Goal: Task Accomplishment & Management: Complete application form

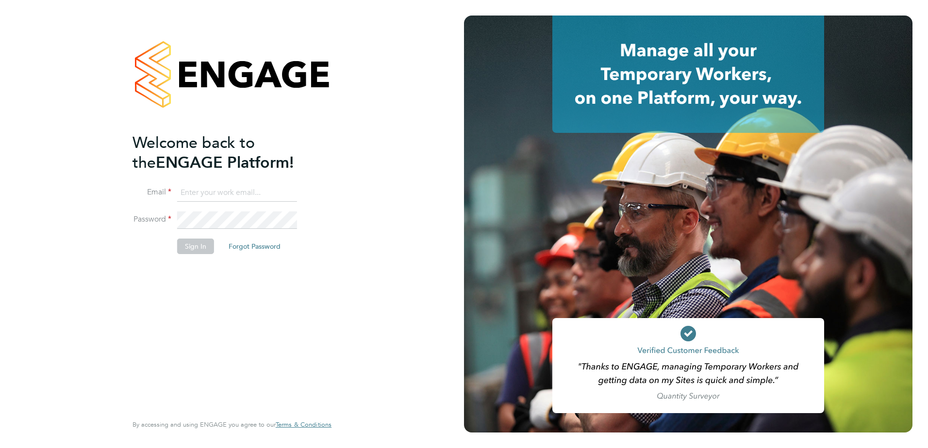
click at [237, 186] on input at bounding box center [237, 192] width 120 height 17
type input "[PERSON_NAME][EMAIL_ADDRESS][PERSON_NAME][PERSON_NAME][DOMAIN_NAME]"
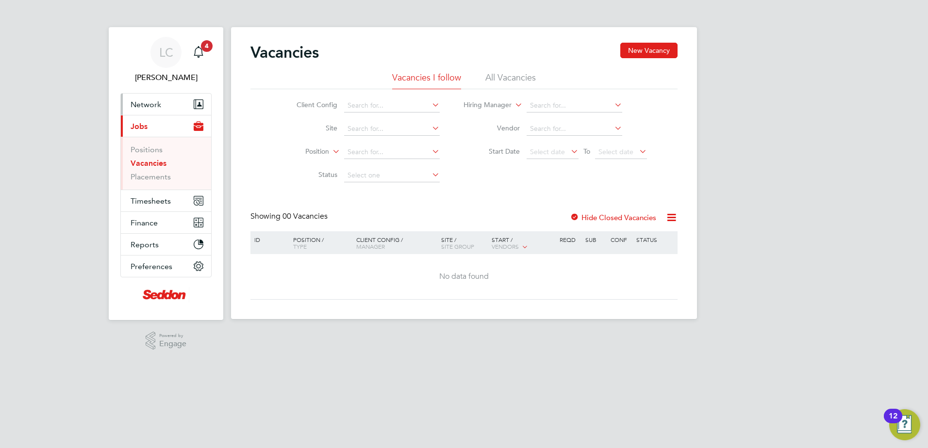
click at [148, 106] on span "Network" at bounding box center [146, 104] width 31 height 9
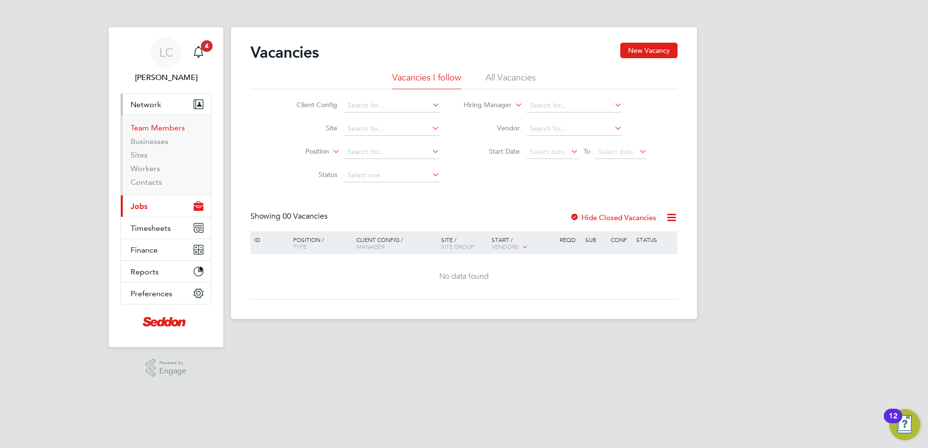
click at [151, 126] on link "Team Members" at bounding box center [158, 127] width 54 height 9
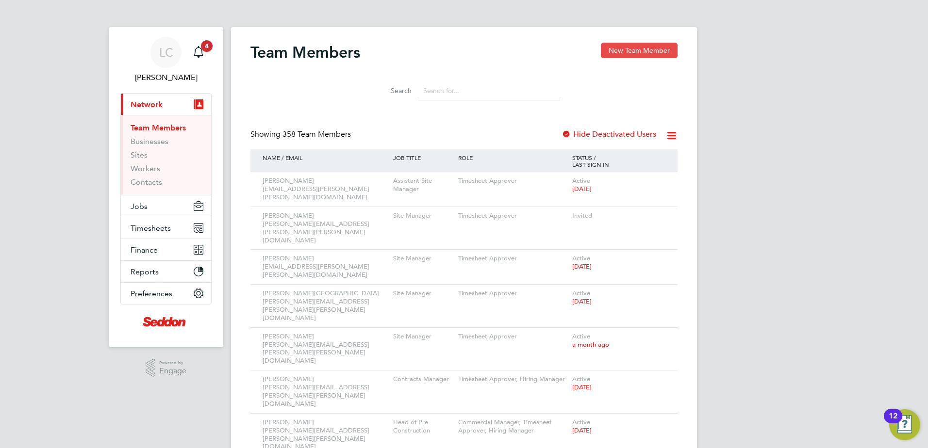
click at [637, 53] on button "New Team Member" at bounding box center [639, 51] width 77 height 16
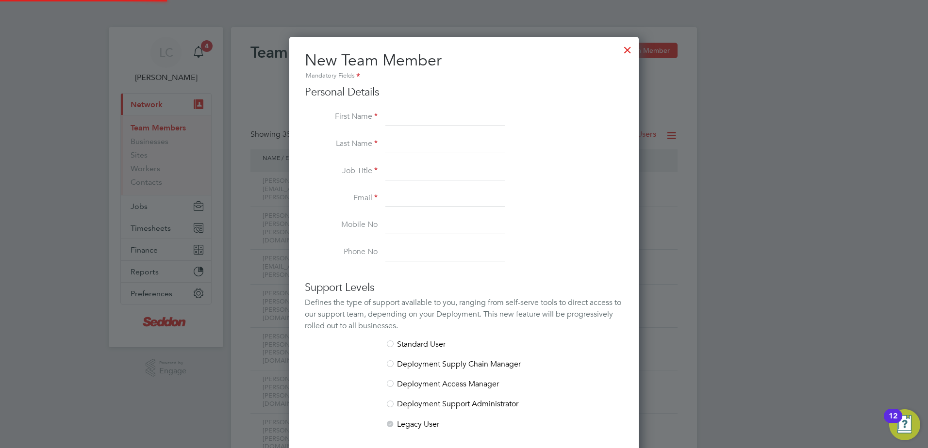
scroll to position [581, 350]
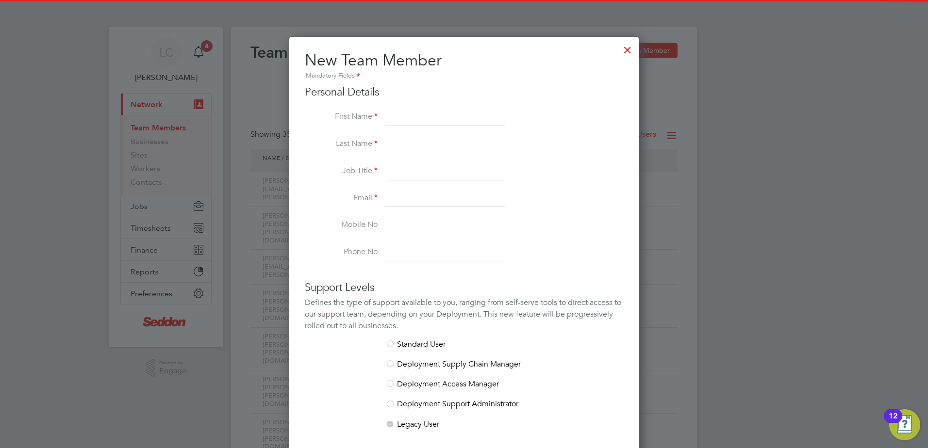
click at [424, 117] on input at bounding box center [445, 117] width 120 height 17
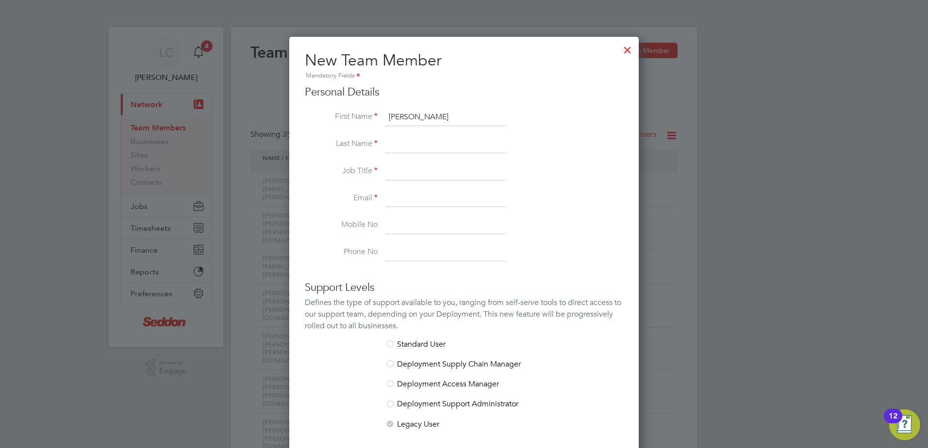
type input "[PERSON_NAME]"
click at [391, 142] on input at bounding box center [445, 144] width 120 height 17
type input "[PERSON_NAME]"
click at [397, 194] on input at bounding box center [445, 198] width 120 height 17
paste input "[PERSON_NAME][EMAIL_ADDRESS][PERSON_NAME][PERSON_NAME][DOMAIN_NAME]"
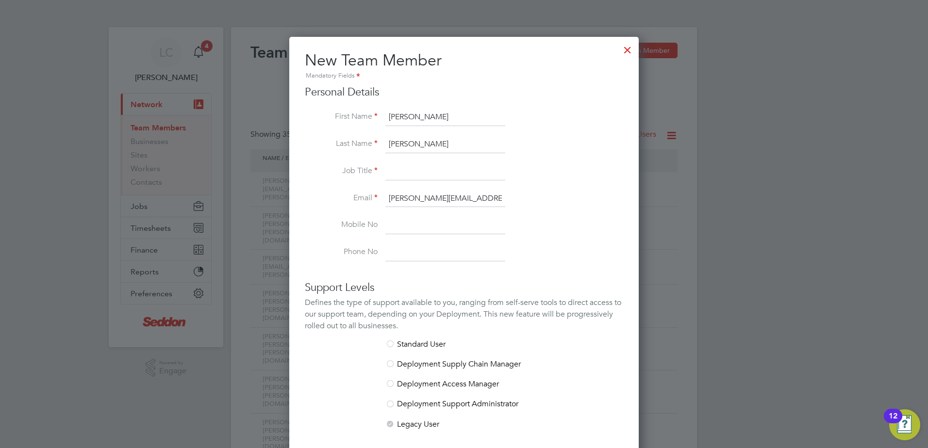
type input "[PERSON_NAME][EMAIL_ADDRESS][PERSON_NAME][PERSON_NAME][DOMAIN_NAME]"
click at [410, 173] on input at bounding box center [445, 171] width 120 height 17
type input "Project Manager"
click at [551, 166] on li "Job Title Project Manager" at bounding box center [464, 176] width 318 height 27
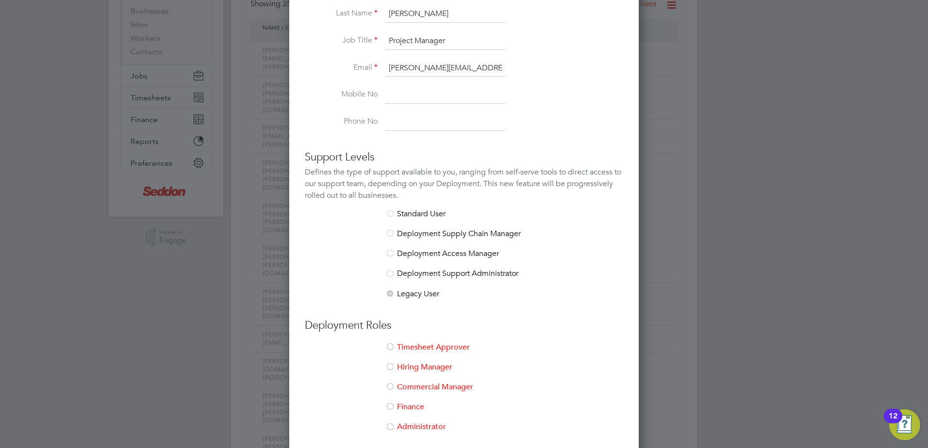
scroll to position [194, 0]
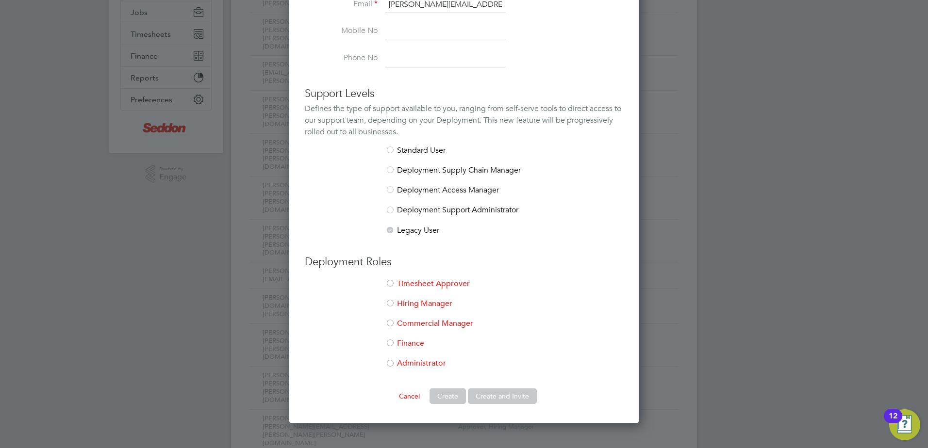
click at [390, 282] on div at bounding box center [390, 284] width 10 height 10
click at [501, 393] on button "Create and Invite" at bounding box center [502, 397] width 69 height 16
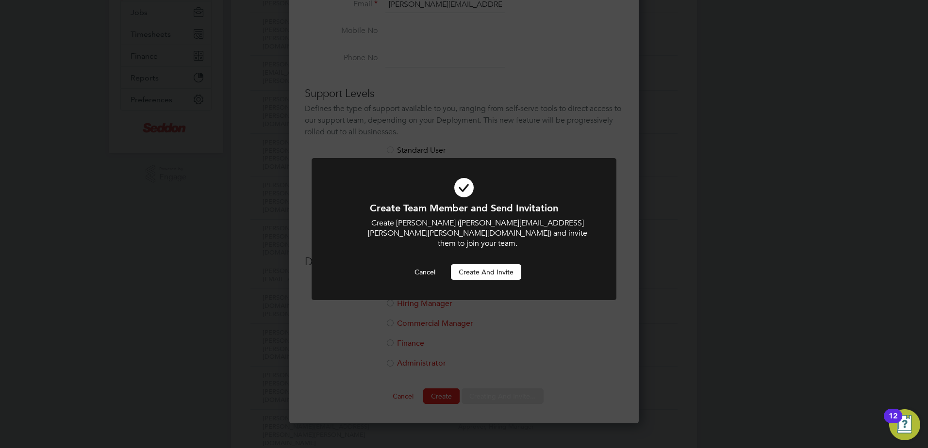
click at [475, 264] on button "Create and invite" at bounding box center [486, 272] width 70 height 16
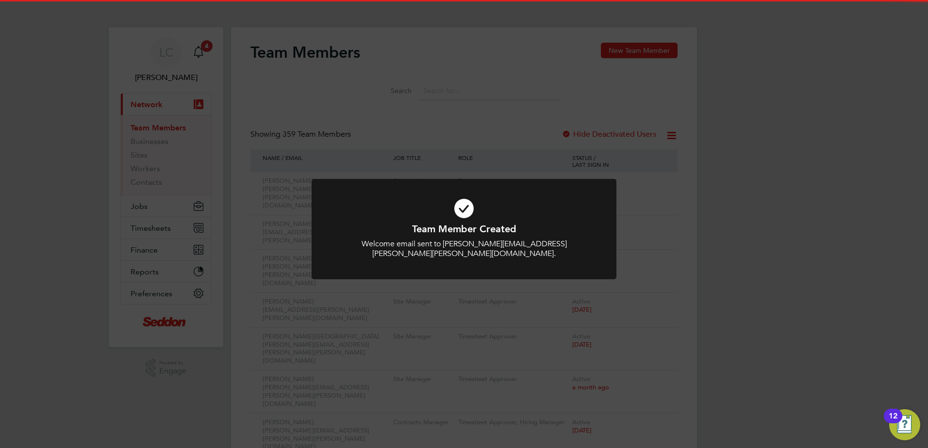
drag, startPoint x: 727, startPoint y: 221, endPoint x: 670, endPoint y: 310, distance: 105.4
click at [726, 221] on div "Team Member Created Welcome email sent to [PERSON_NAME][EMAIL_ADDRESS][PERSON_N…" at bounding box center [464, 224] width 928 height 448
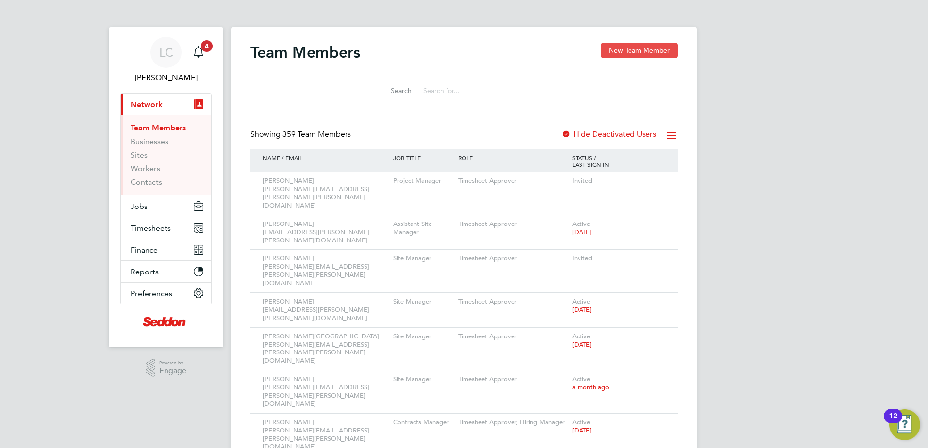
click at [628, 49] on button "New Team Member" at bounding box center [639, 51] width 77 height 16
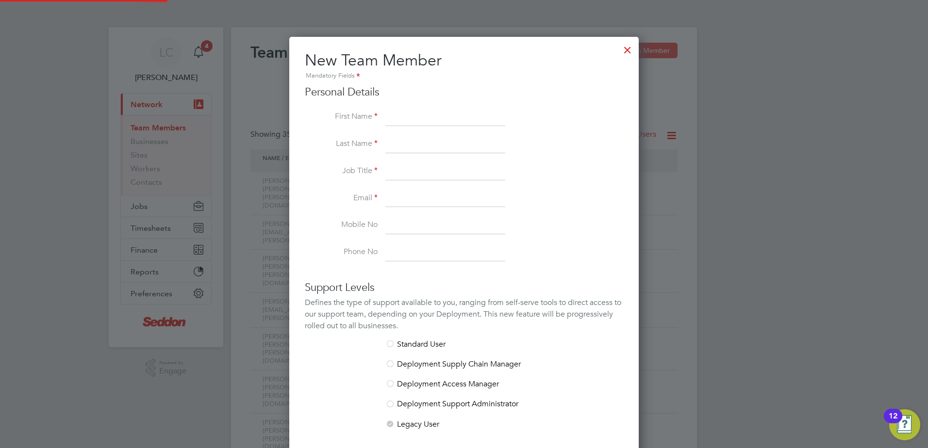
scroll to position [581, 350]
click at [418, 120] on input at bounding box center [445, 117] width 120 height 17
type input "[PERSON_NAME]"
drag, startPoint x: 399, startPoint y: 140, endPoint x: 321, endPoint y: 179, distance: 87.9
click at [399, 140] on input at bounding box center [445, 144] width 120 height 17
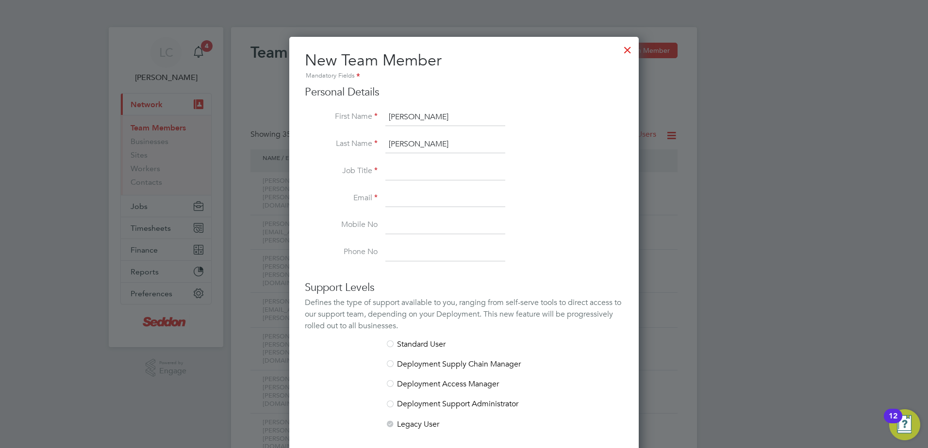
type input "[PERSON_NAME]"
click at [394, 172] on input at bounding box center [445, 171] width 120 height 17
type input "Site Supervisor"
drag, startPoint x: 389, startPoint y: 194, endPoint x: 482, endPoint y: 181, distance: 93.6
click at [389, 194] on input at bounding box center [445, 198] width 120 height 17
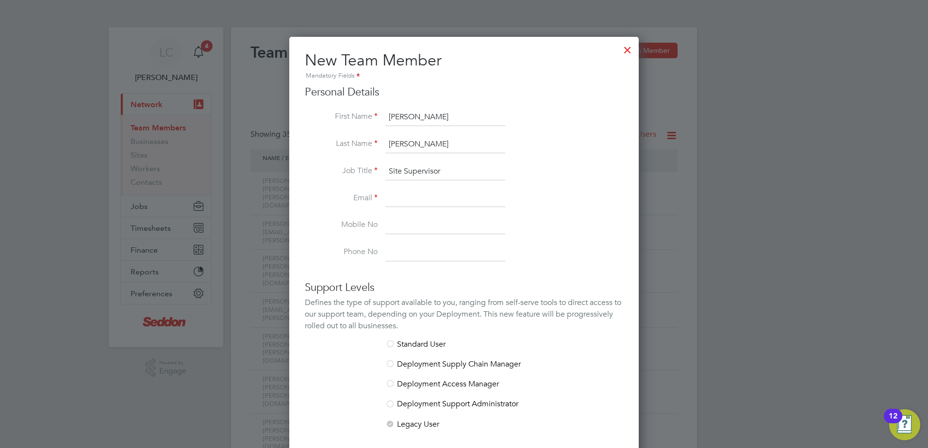
paste input "[EMAIL_ADDRESS][PERSON_NAME][PERSON_NAME][DOMAIN_NAME]"
type input "[EMAIL_ADDRESS][PERSON_NAME][PERSON_NAME][DOMAIN_NAME]"
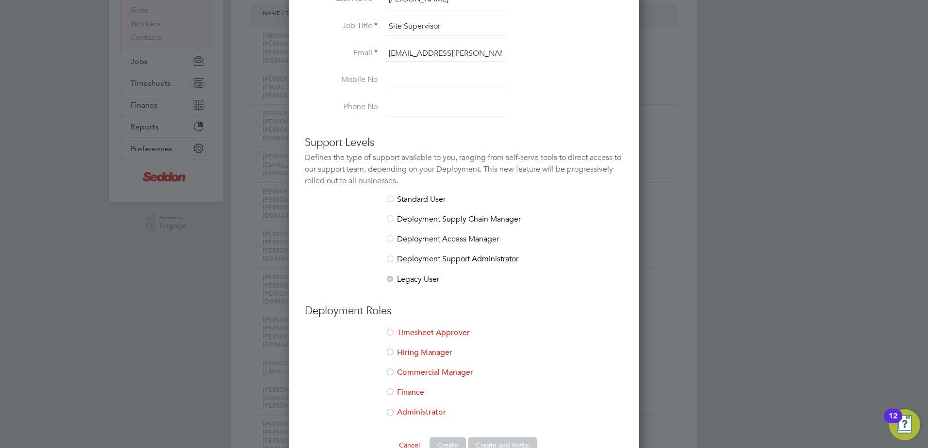
scroll to position [146, 0]
click at [389, 332] on div at bounding box center [390, 333] width 10 height 10
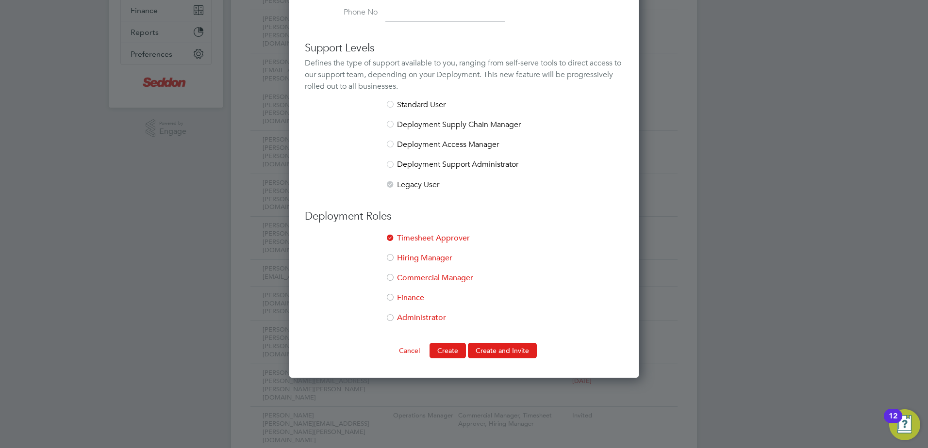
scroll to position [243, 0]
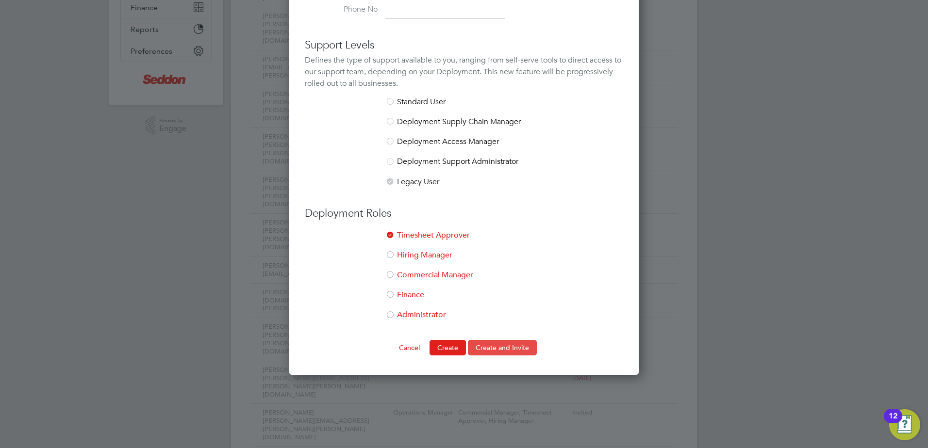
click at [510, 349] on button "Create and Invite" at bounding box center [502, 348] width 69 height 16
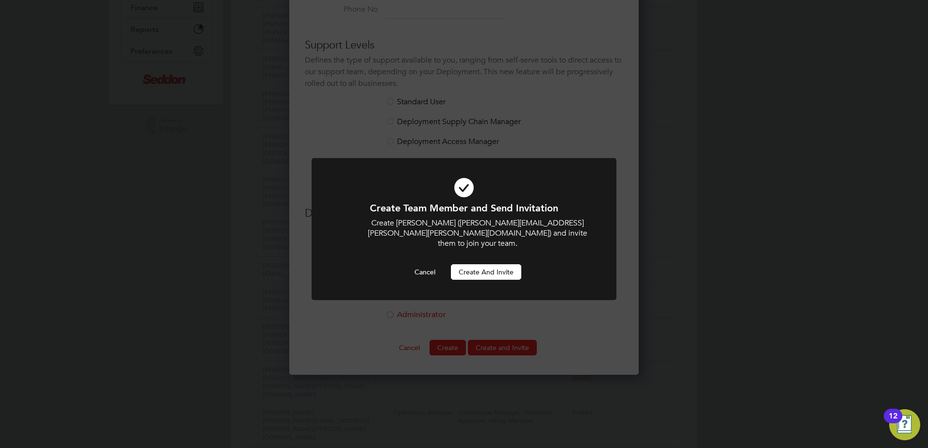
click at [490, 264] on button "Create and invite" at bounding box center [486, 272] width 70 height 16
